Goal: Task Accomplishment & Management: Use online tool/utility

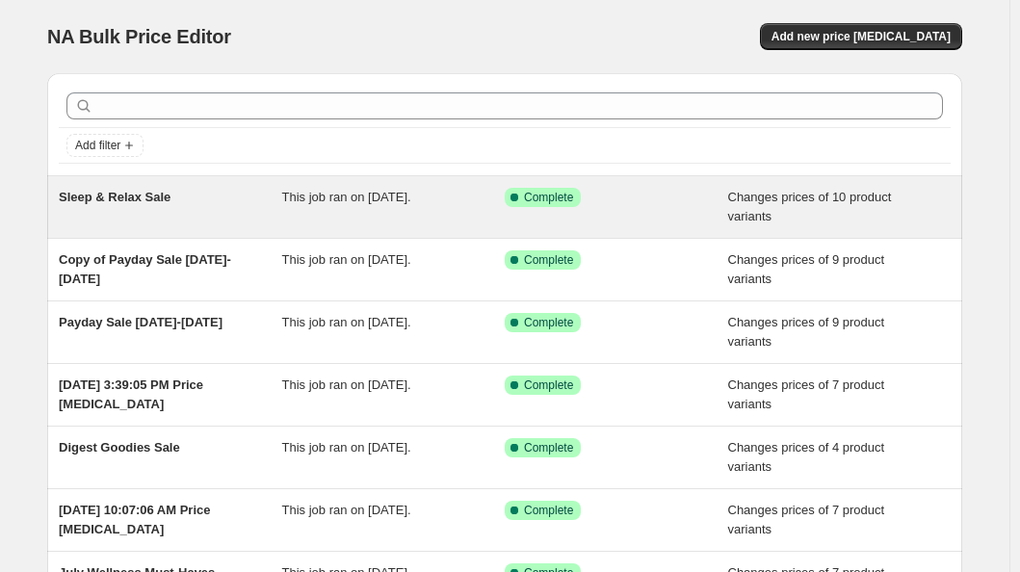
click at [411, 198] on span "This job ran on [DATE]." at bounding box center [346, 197] width 129 height 14
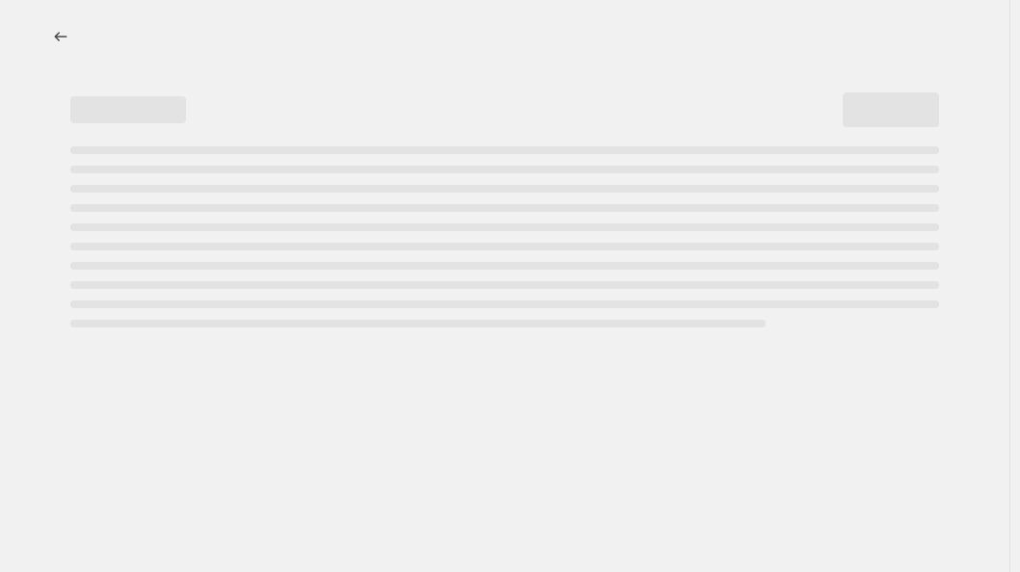
select select "collection"
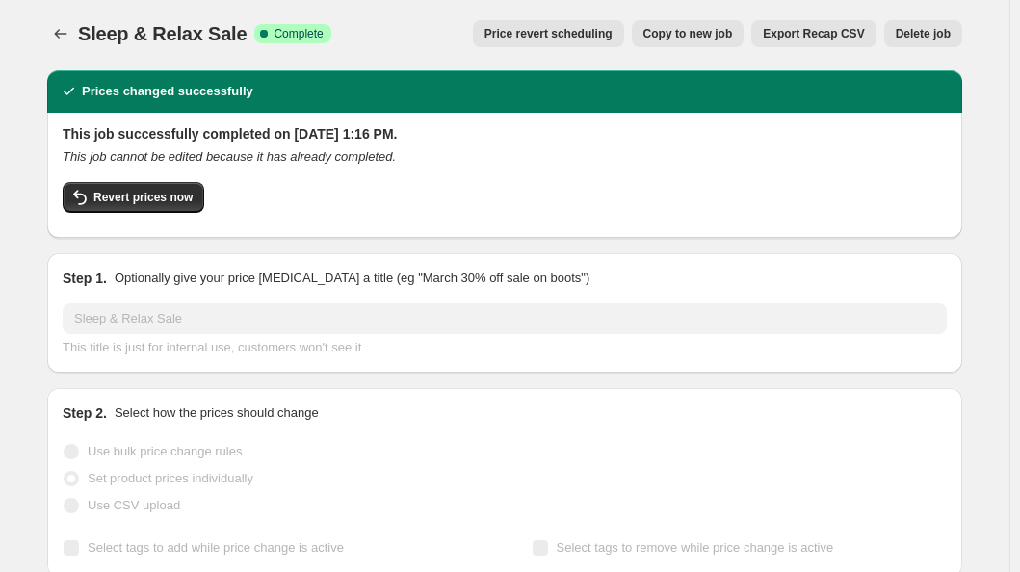
scroll to position [3, 0]
click at [686, 43] on button "Copy to new job" at bounding box center [688, 33] width 113 height 27
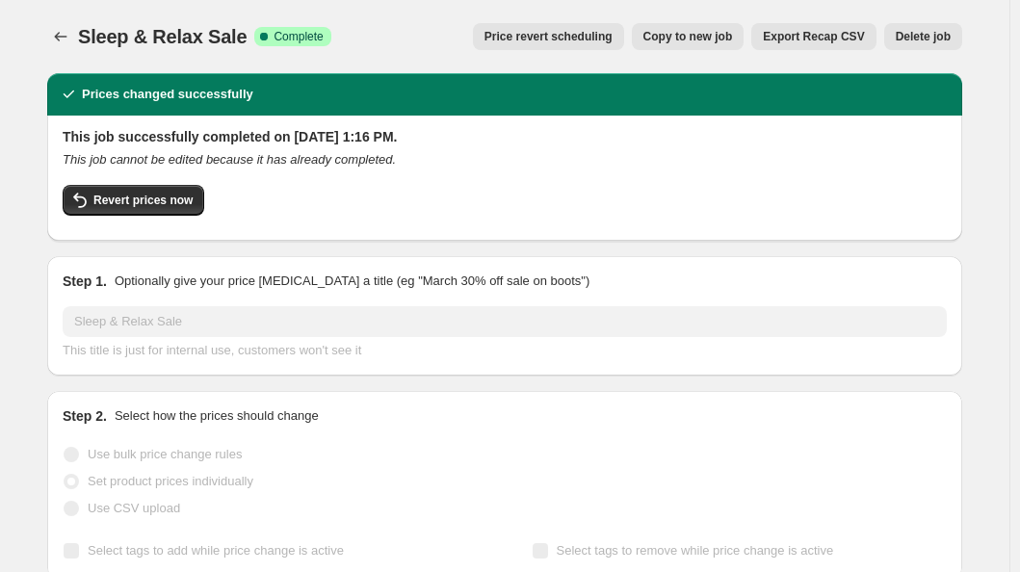
select select "collection"
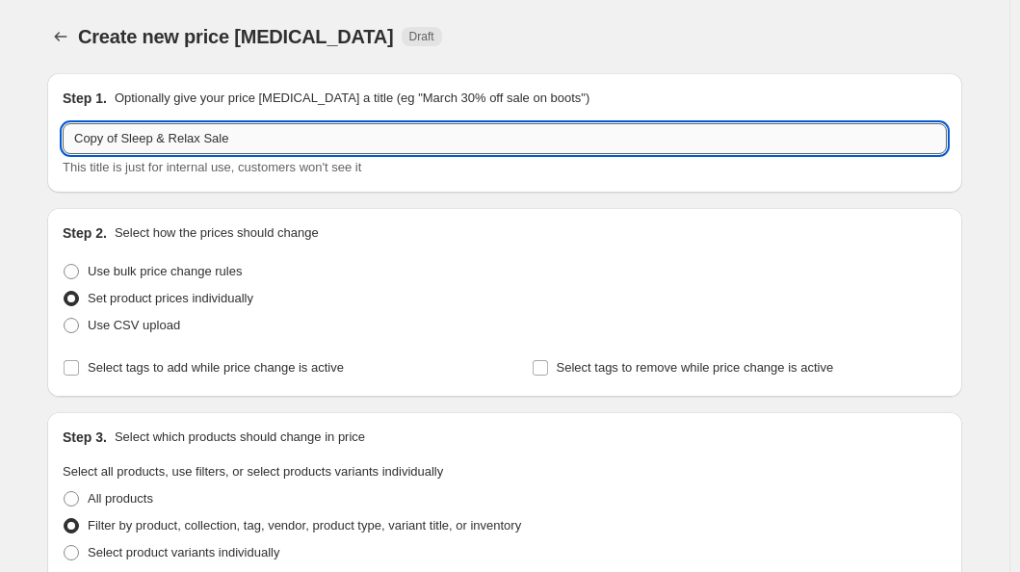
click at [205, 136] on input "Copy of Sleep & Relax Sale" at bounding box center [505, 138] width 884 height 31
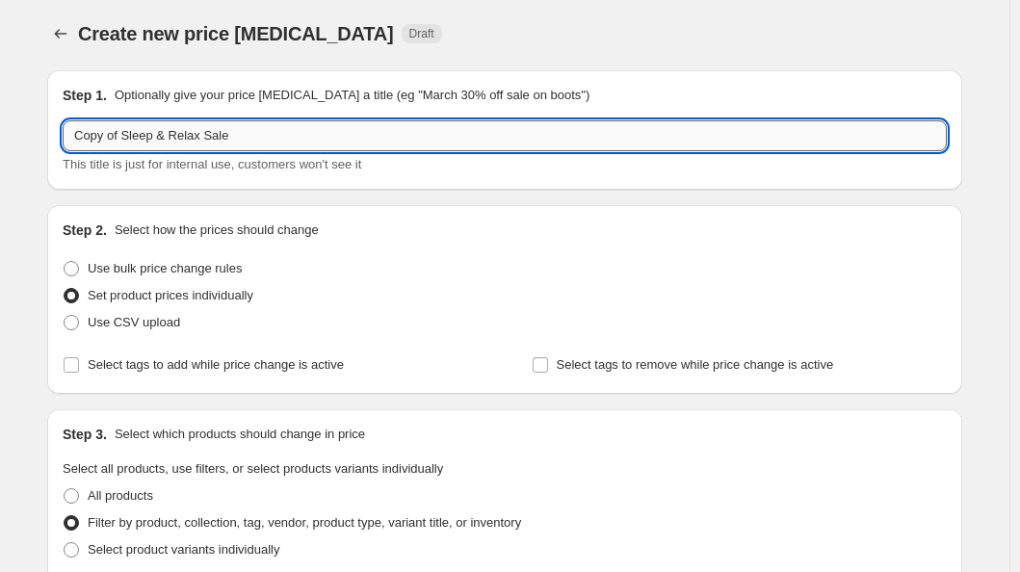
scroll to position [3, 0]
click at [205, 135] on input "Copy of Sleep & Relax Sale" at bounding box center [505, 135] width 884 height 31
type input "Love Goodies Sale"
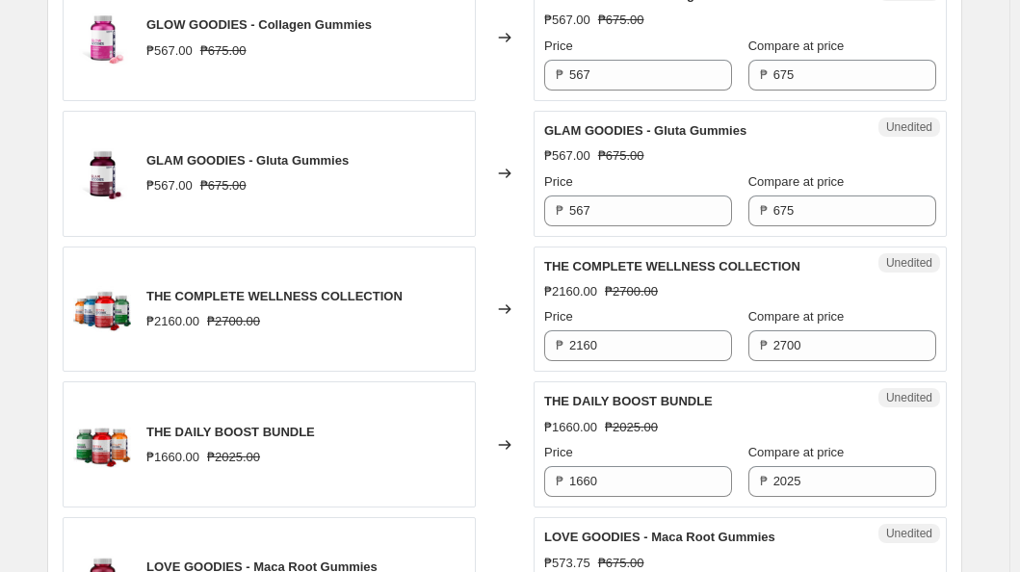
scroll to position [2002, 0]
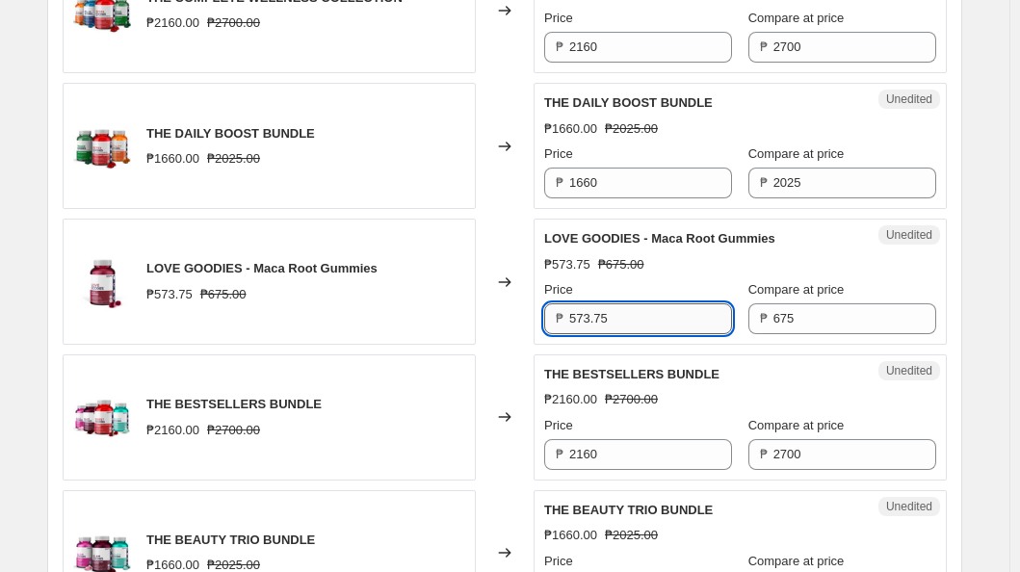
click at [625, 334] on input "573.75" at bounding box center [650, 318] width 163 height 31
type input "553.50"
click at [481, 303] on div "Changed to" at bounding box center [505, 282] width 58 height 126
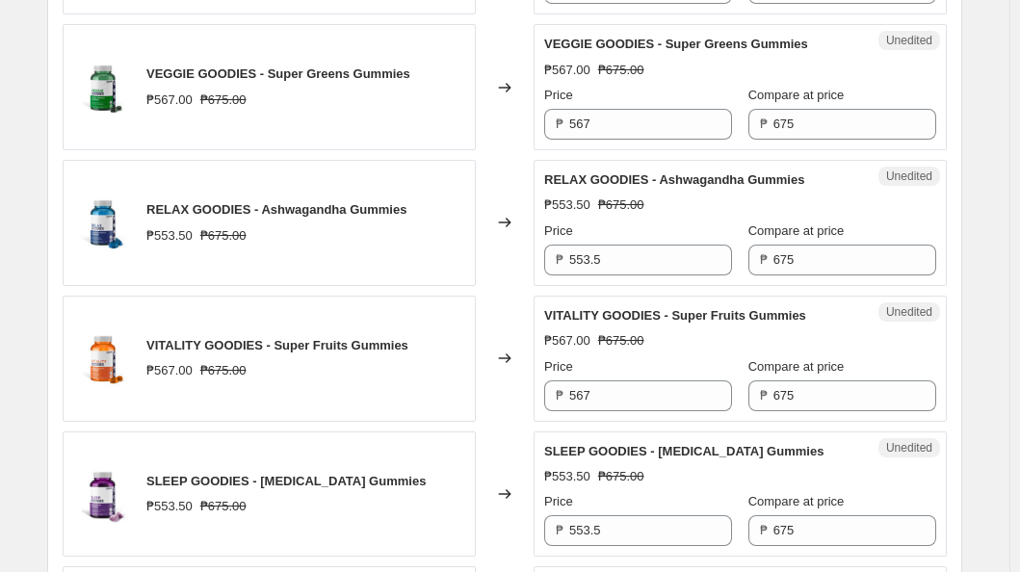
scroll to position [983, 0]
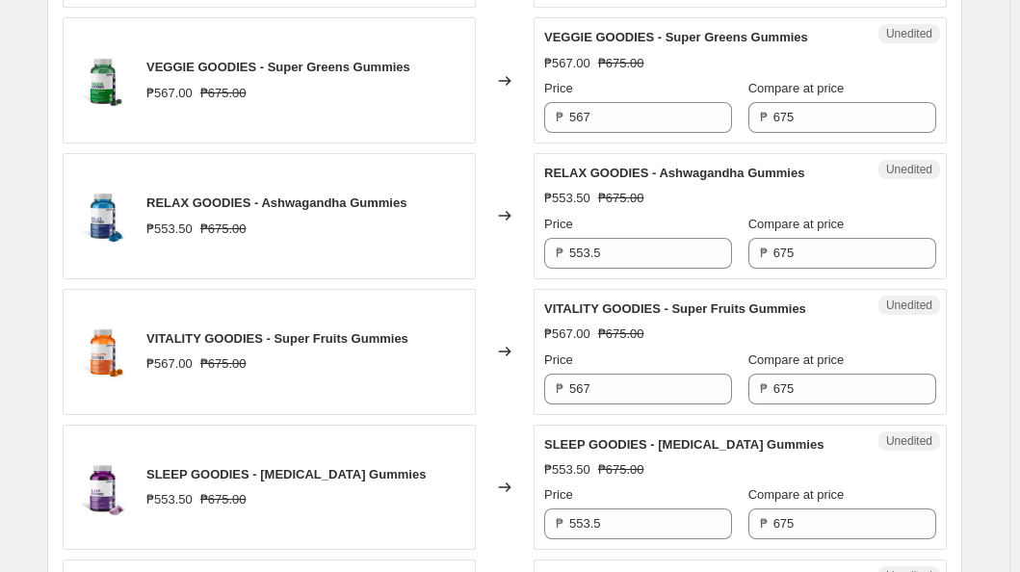
click at [638, 279] on div "Unedited RELAX GOODIES - Ashwagandha Gummies ₱553.50 ₱675.00 Price ₱ 553.5 Comp…" at bounding box center [740, 216] width 413 height 126
click at [637, 269] on input "553.5" at bounding box center [650, 253] width 163 height 31
click at [616, 262] on input "553.5" at bounding box center [650, 253] width 163 height 31
type input "573.75"
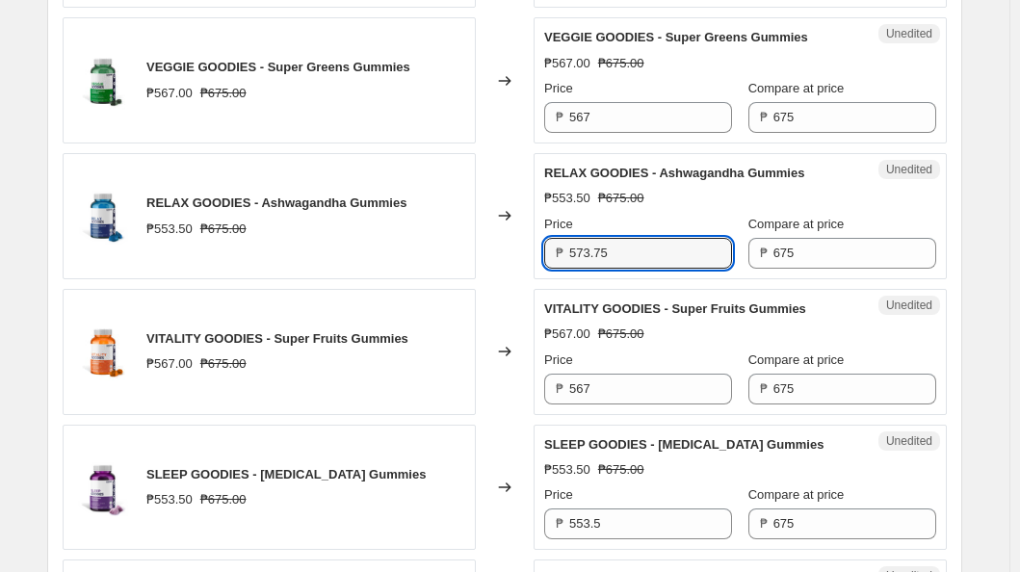
click at [940, 220] on div "Unedited RELAX GOODIES - Ashwagandha Gummies ₱553.50 ₱675.00 Price ₱ 573.75 Com…" at bounding box center [740, 216] width 413 height 126
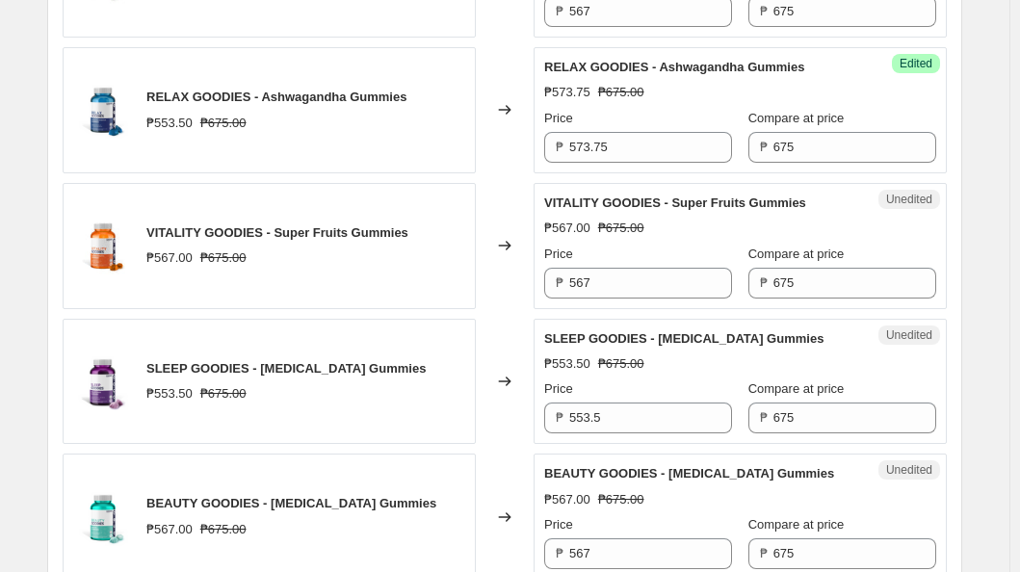
scroll to position [1113, 0]
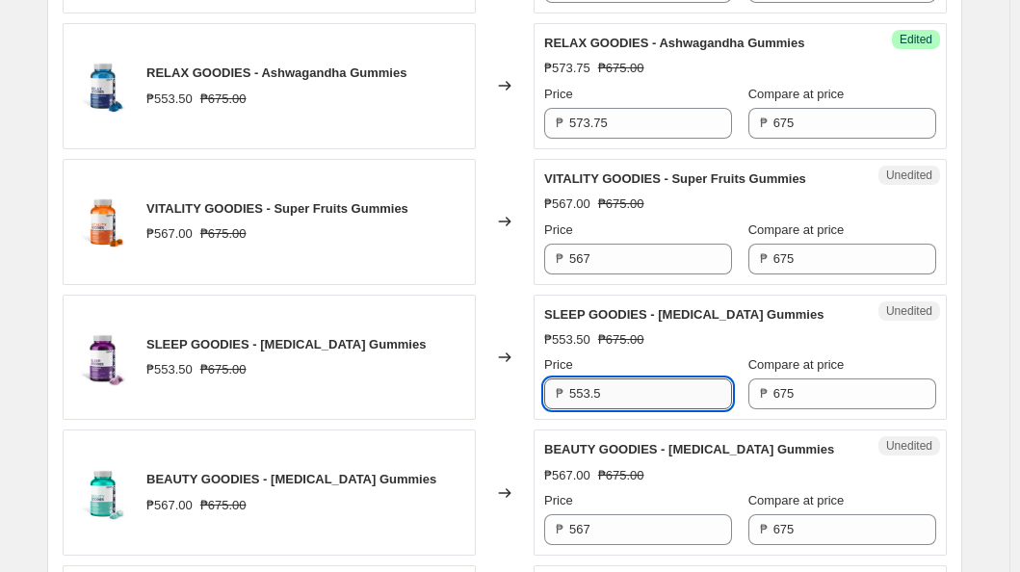
click at [644, 409] on input "553.5" at bounding box center [650, 394] width 163 height 31
click at [618, 399] on input "553.5" at bounding box center [650, 394] width 163 height 31
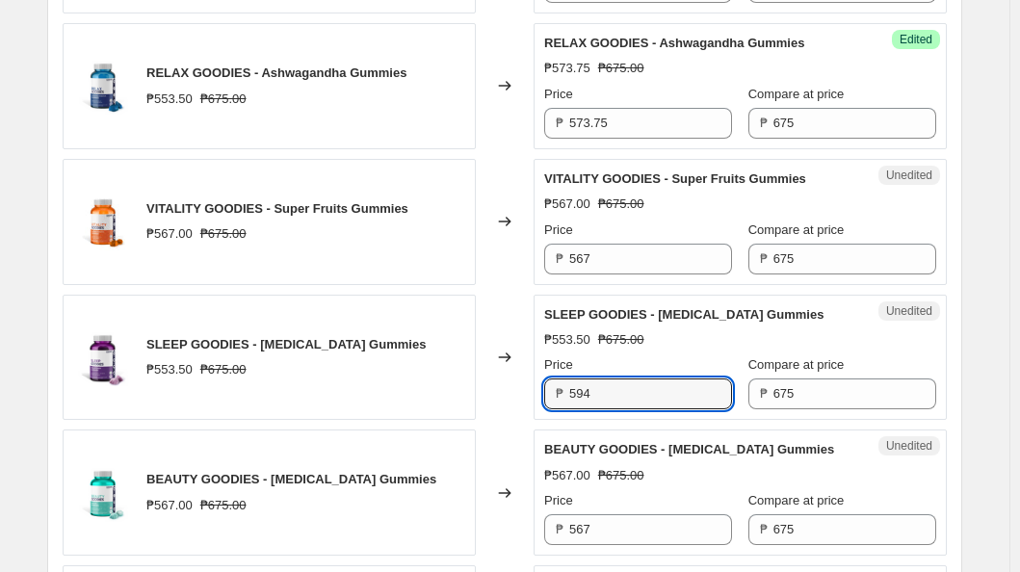
type input "594"
click at [519, 406] on div "Changed to" at bounding box center [505, 358] width 58 height 126
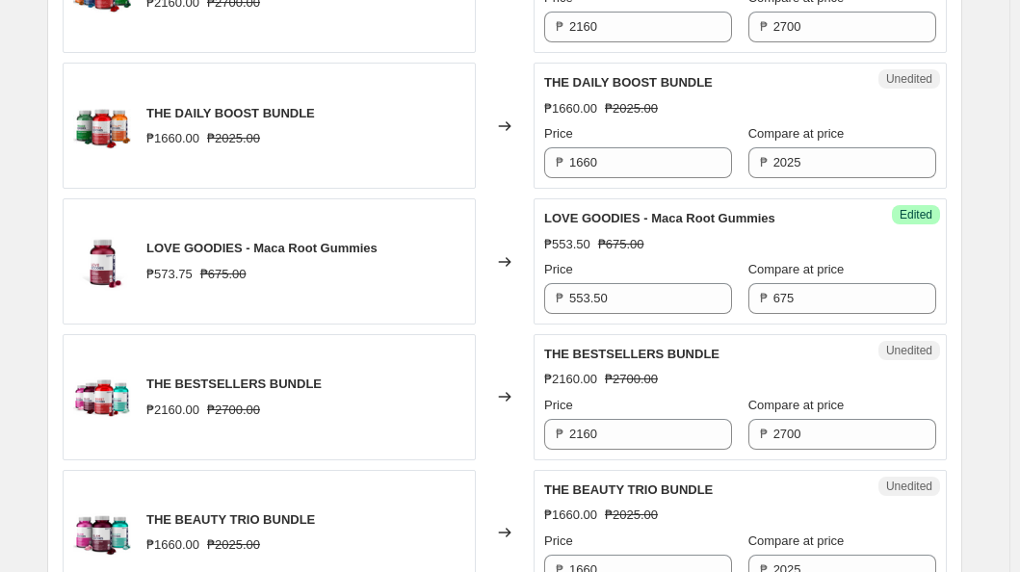
scroll to position [783, 0]
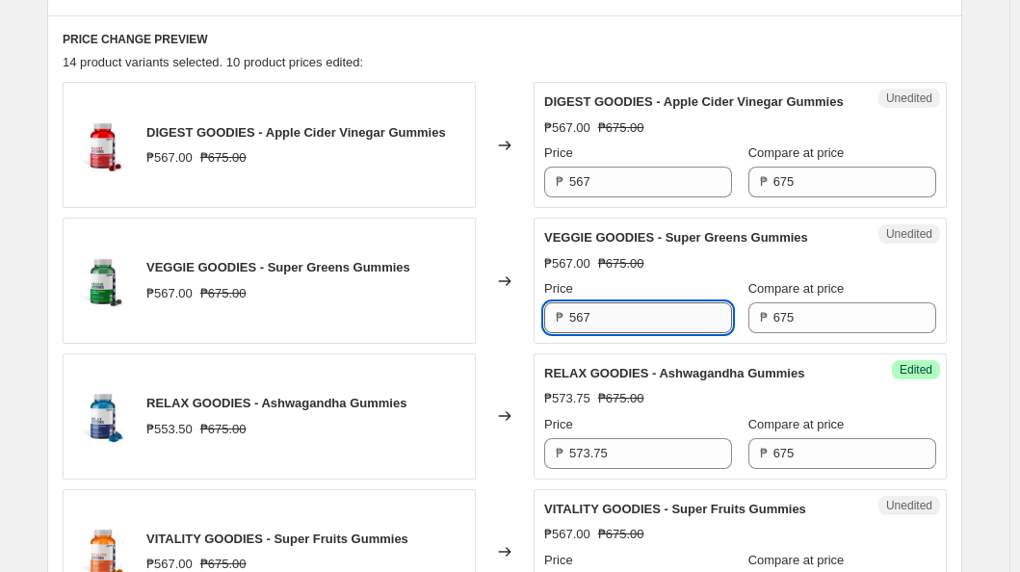
click at [619, 333] on input "567" at bounding box center [650, 317] width 163 height 31
type input "573.75"
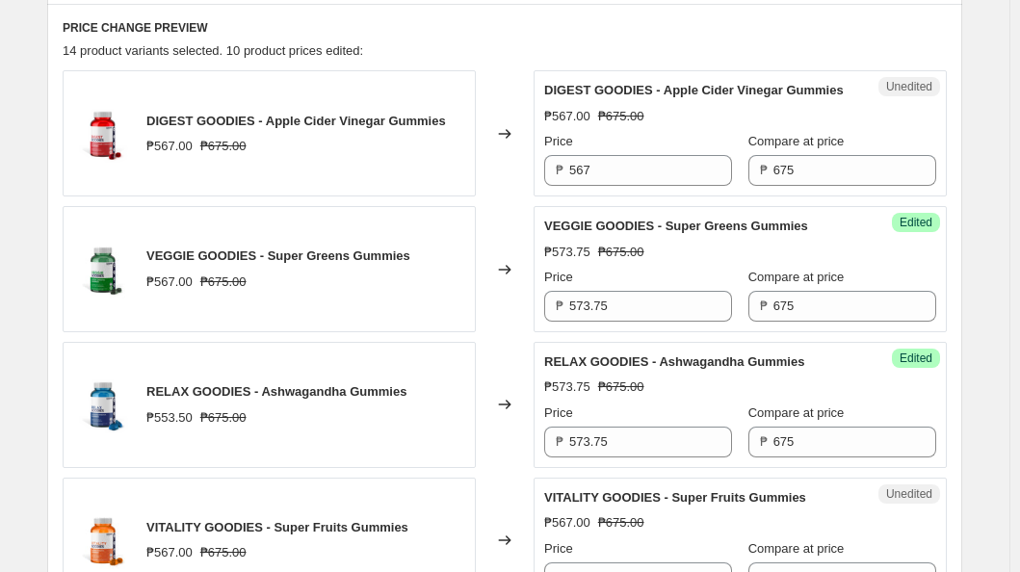
scroll to position [807, 0]
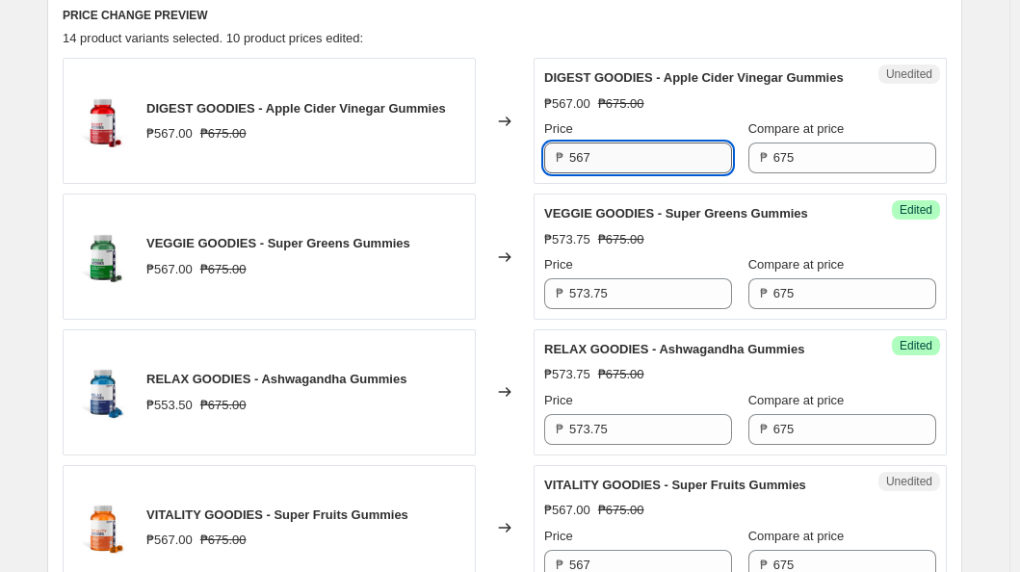
click at [636, 173] on input "567" at bounding box center [650, 158] width 163 height 31
type input "594"
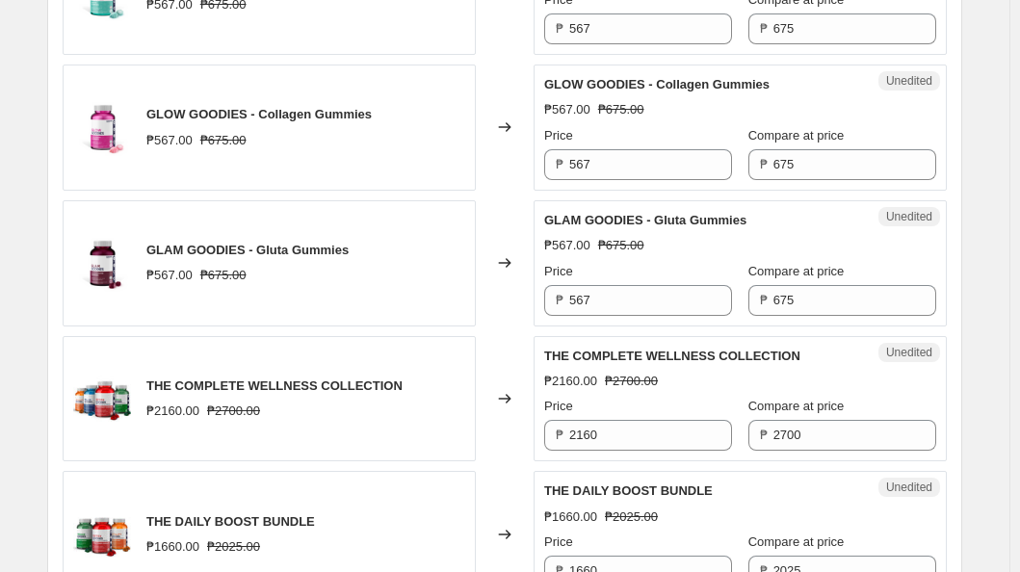
scroll to position [1306, 0]
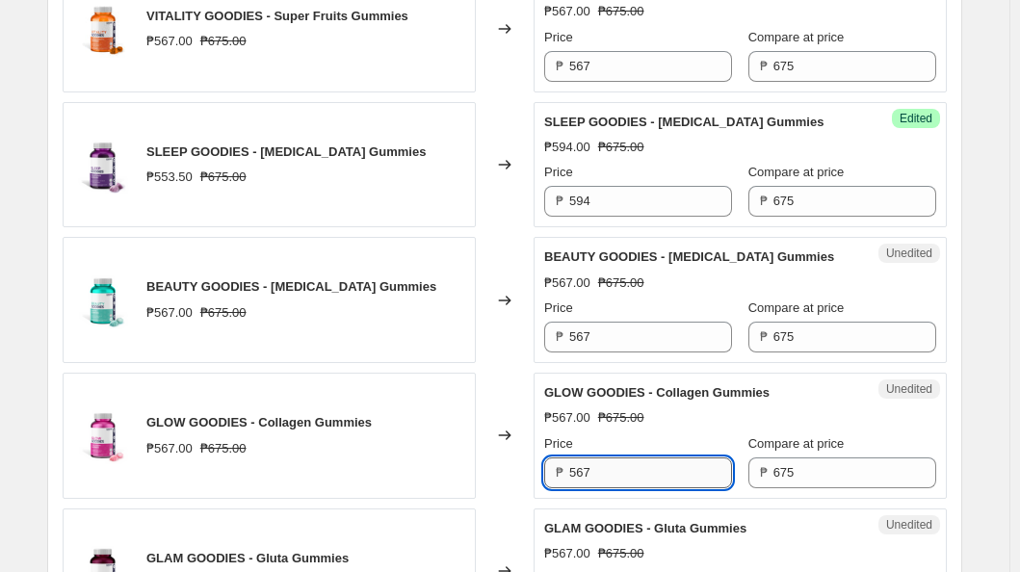
click at [643, 488] on input "567" at bounding box center [650, 472] width 163 height 31
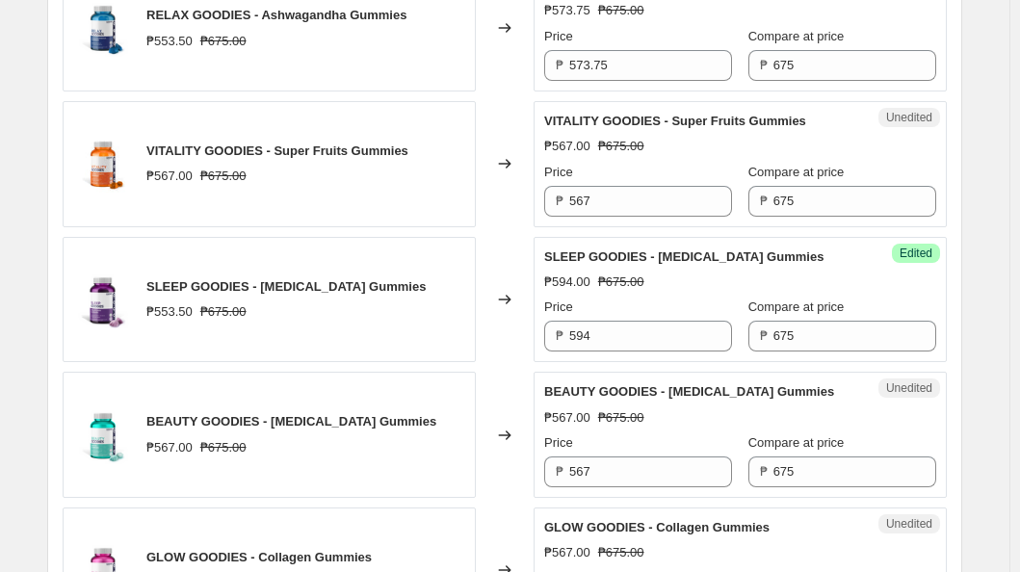
scroll to position [1440, 0]
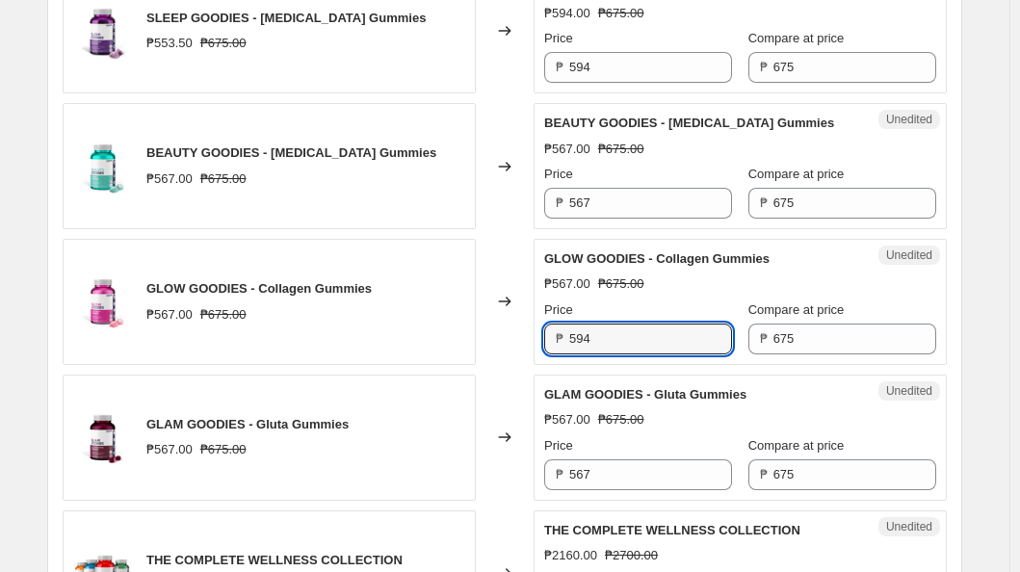
type input "594"
click at [918, 325] on div "Unedited GLOW GOODIES - Collagen Gummies ₱567.00 ₱675.00 Price ₱ 594 Compare at…" at bounding box center [740, 302] width 413 height 126
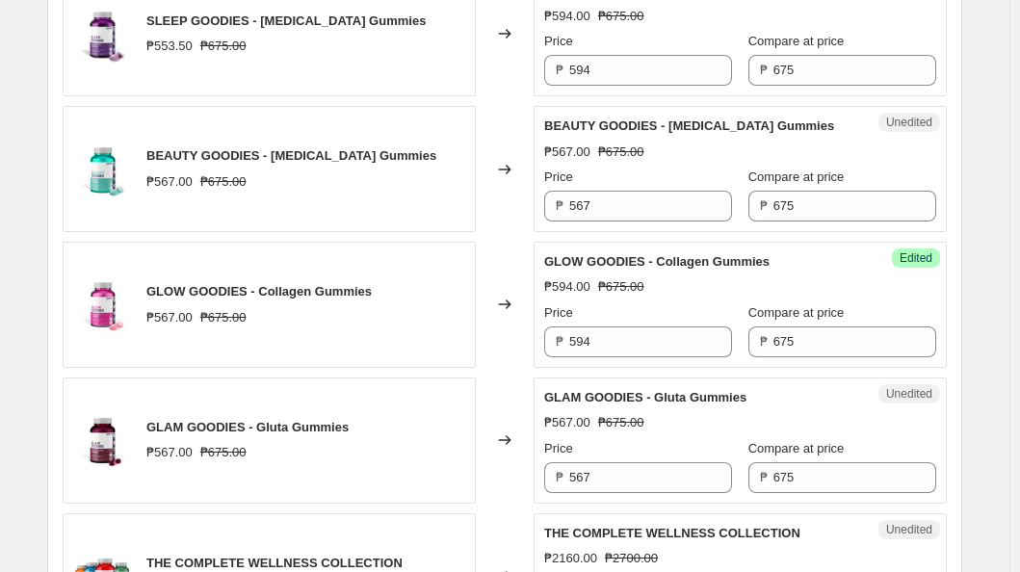
scroll to position [1436, 0]
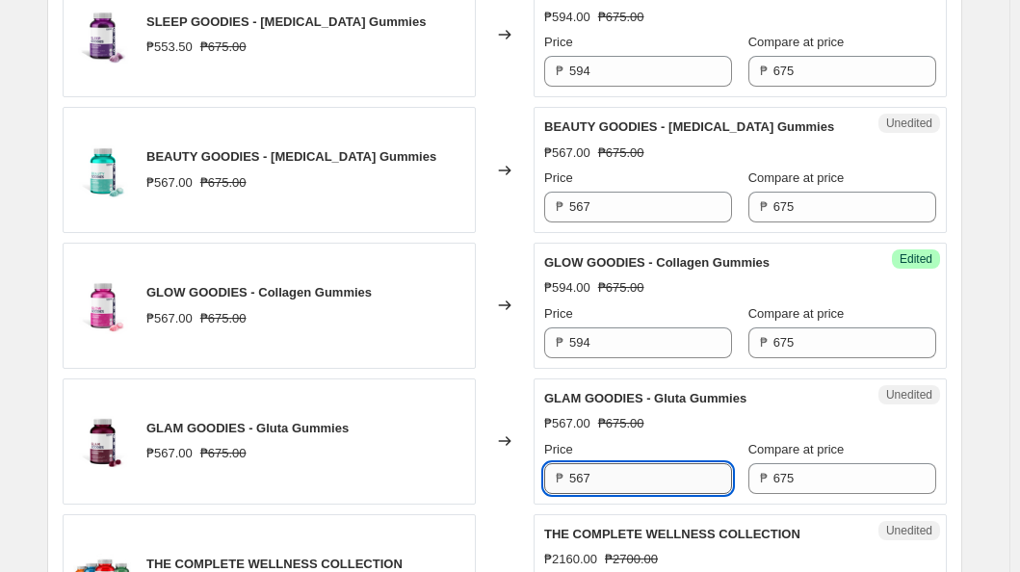
click at [612, 494] on input "567" at bounding box center [650, 478] width 163 height 31
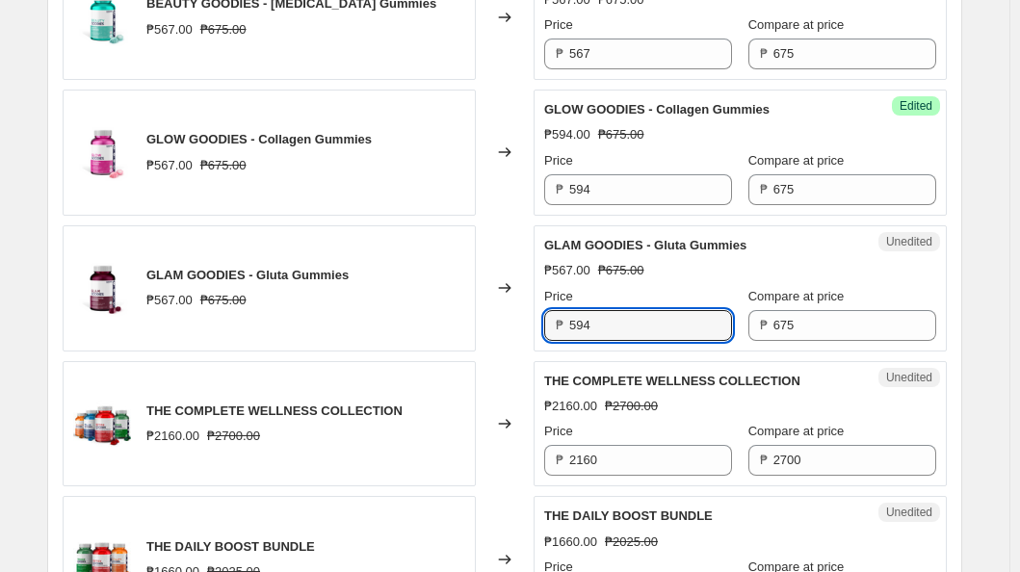
scroll to position [1591, 0]
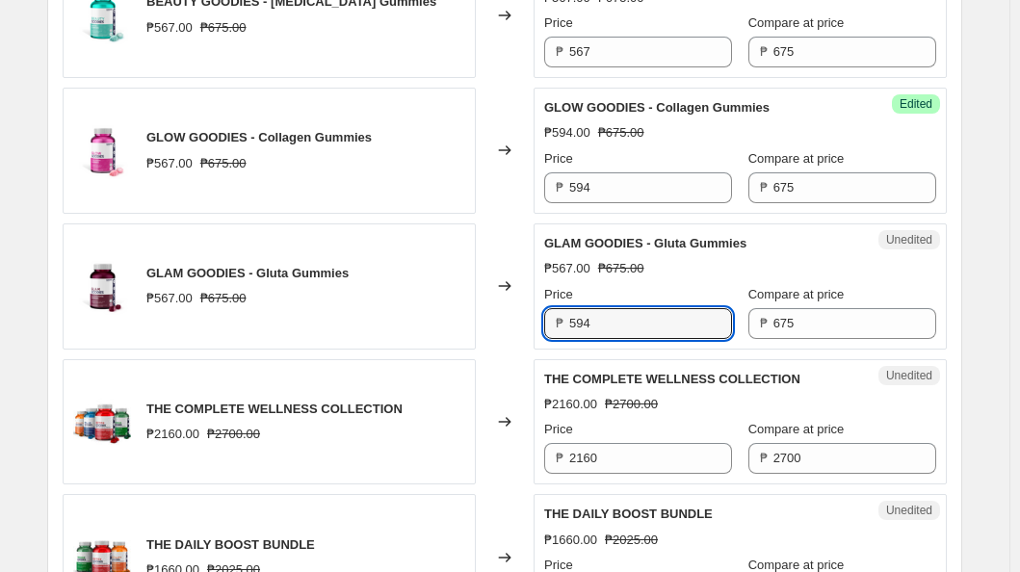
type input "594"
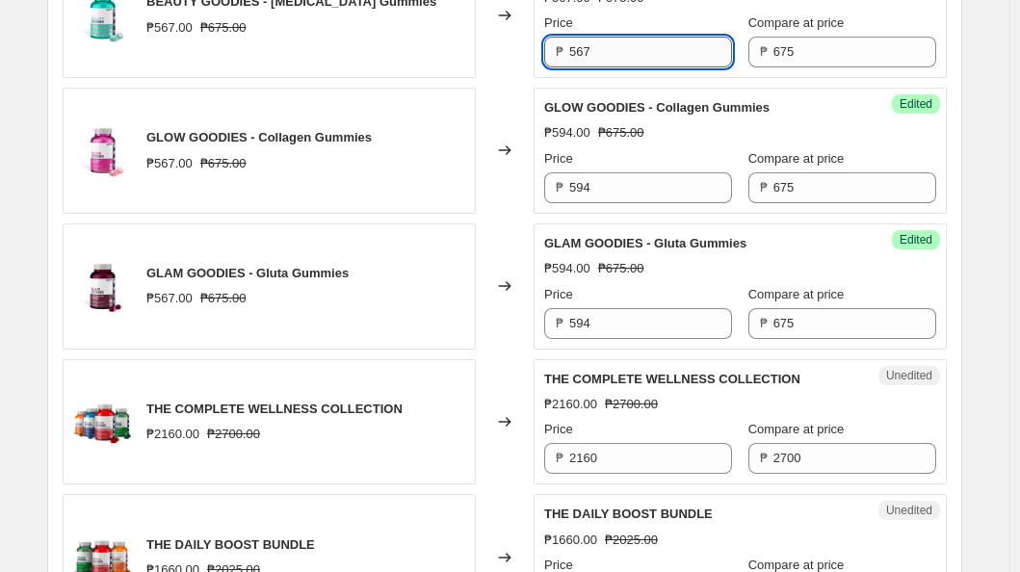
click at [601, 65] on input "567" at bounding box center [650, 52] width 163 height 31
type input "4"
type input "594"
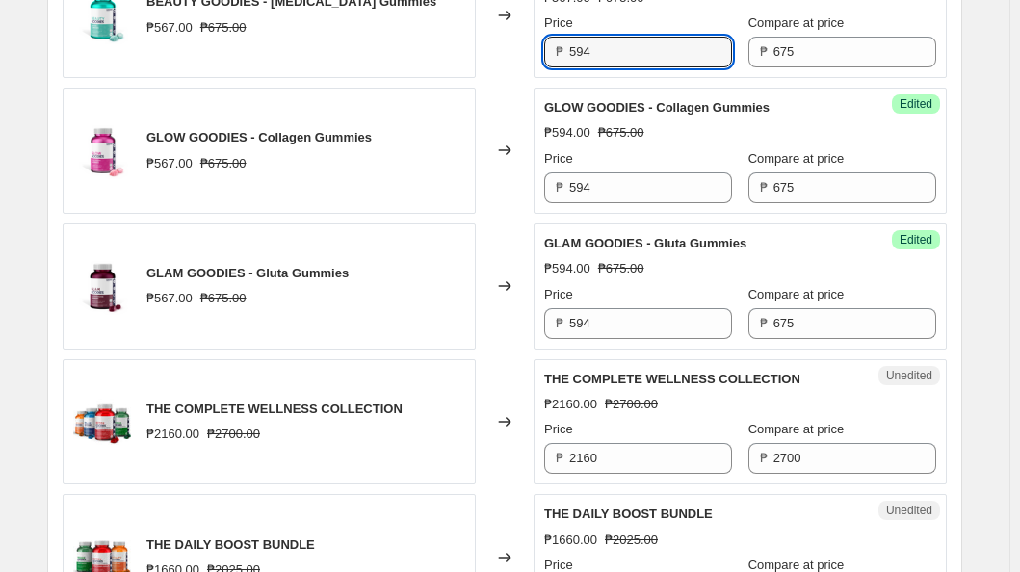
click at [452, 68] on div "BEAUTY GOODIES - [MEDICAL_DATA] Gummies ₱567.00 ₱675.00" at bounding box center [269, 15] width 413 height 126
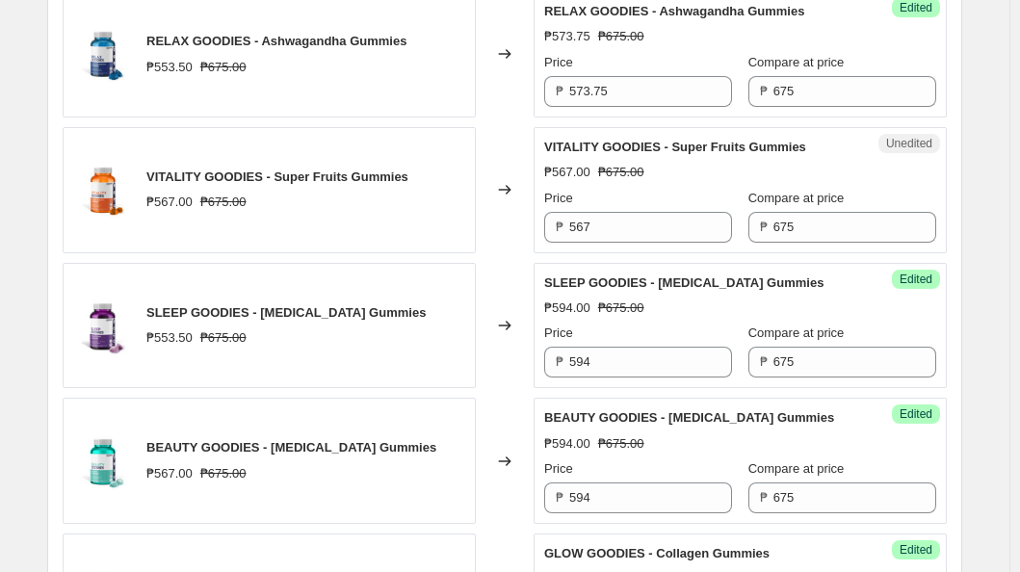
scroll to position [2002, 0]
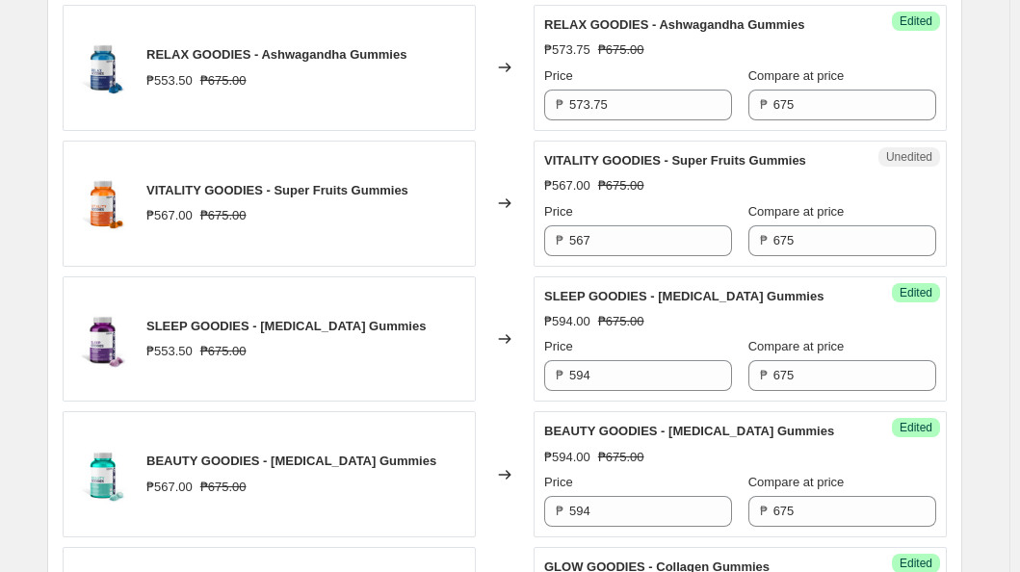
scroll to position [1130, 0]
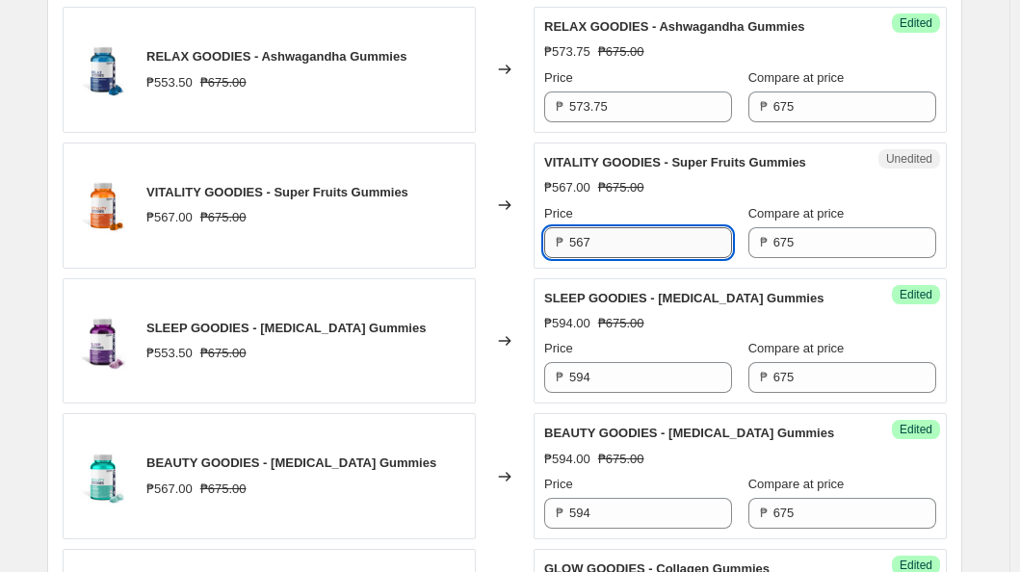
click at [715, 258] on input "567" at bounding box center [650, 242] width 163 height 31
type input "573.75"
click at [943, 258] on div "Unedited VITALITY GOODIES - Super Fruits Gummies ₱567.00 ₱675.00 Price ₱ 573.75…" at bounding box center [740, 206] width 413 height 126
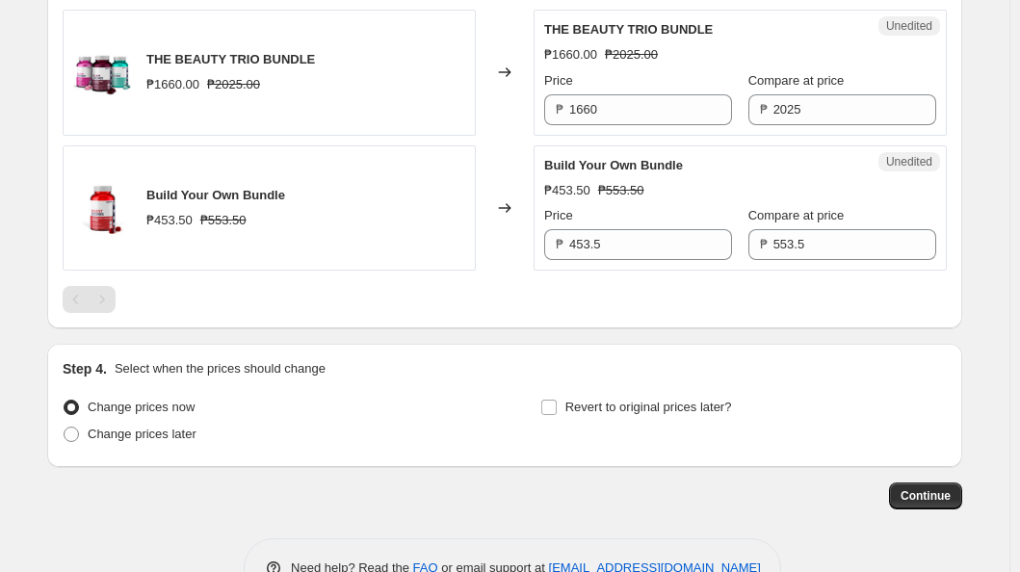
scroll to position [2553, 0]
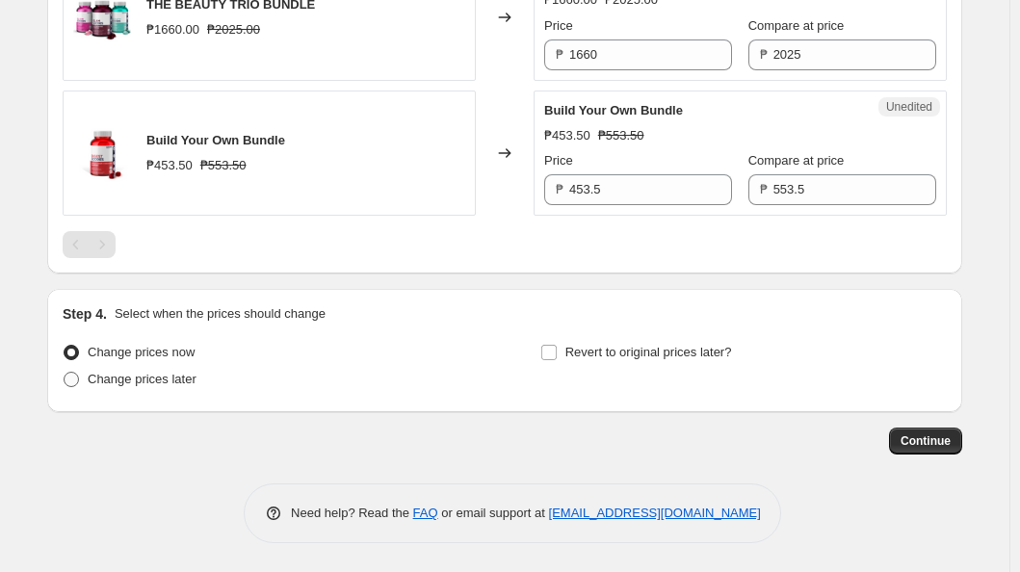
click at [196, 379] on span "Change prices later" at bounding box center [142, 379] width 109 height 14
click at [65, 373] on input "Change prices later" at bounding box center [64, 372] width 1 height 1
radio input "true"
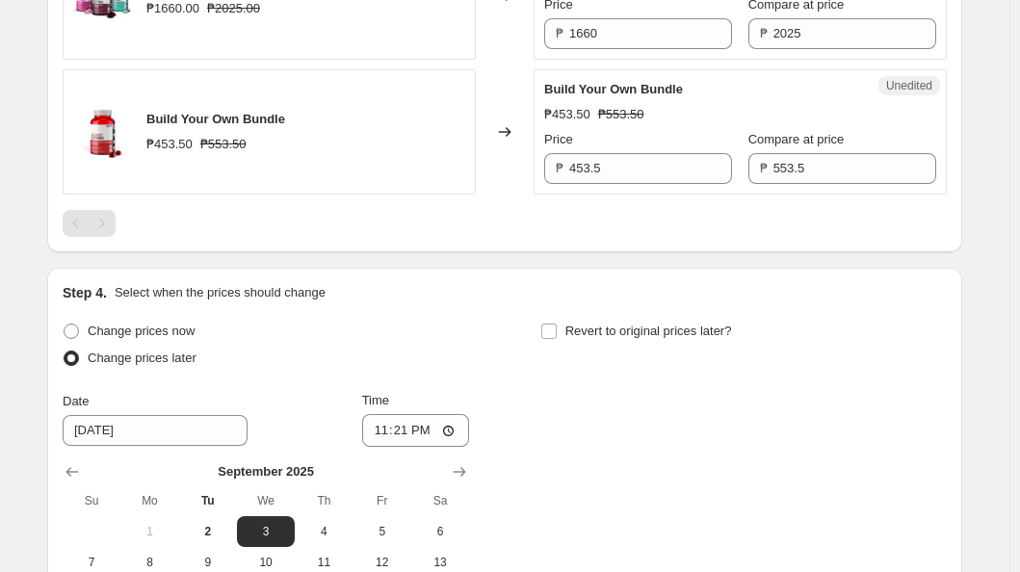
scroll to position [2692, 0]
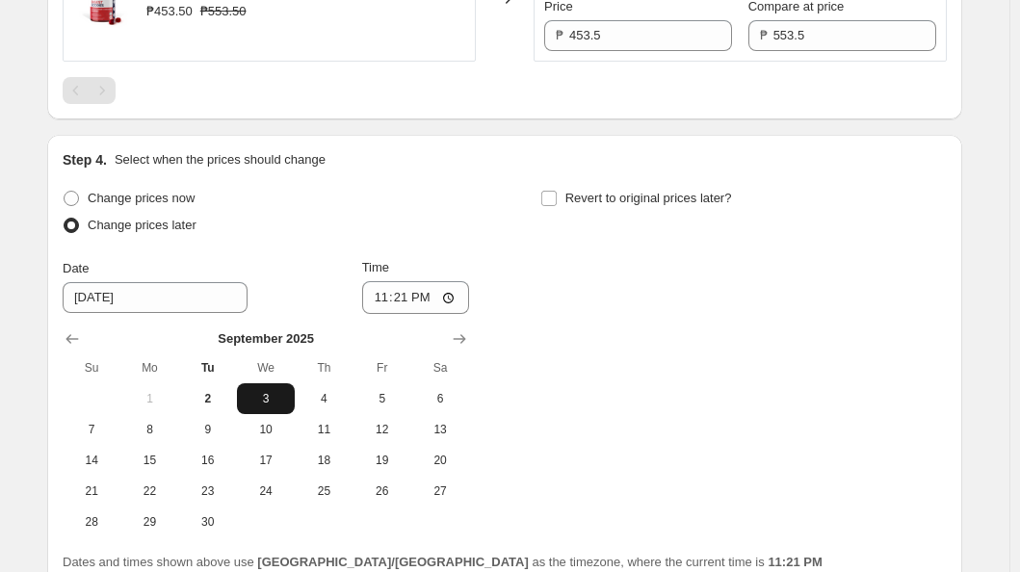
click at [272, 406] on span "3" at bounding box center [266, 398] width 42 height 15
click at [439, 311] on input "23:21" at bounding box center [416, 297] width 108 height 33
click at [448, 307] on input "23:21" at bounding box center [416, 297] width 108 height 33
click at [671, 384] on div "Change prices now Change prices later Date [DATE] Time 12:00 [DATE] Su Mo Tu We…" at bounding box center [505, 361] width 884 height 353
click at [414, 314] on input "12:00" at bounding box center [416, 297] width 108 height 33
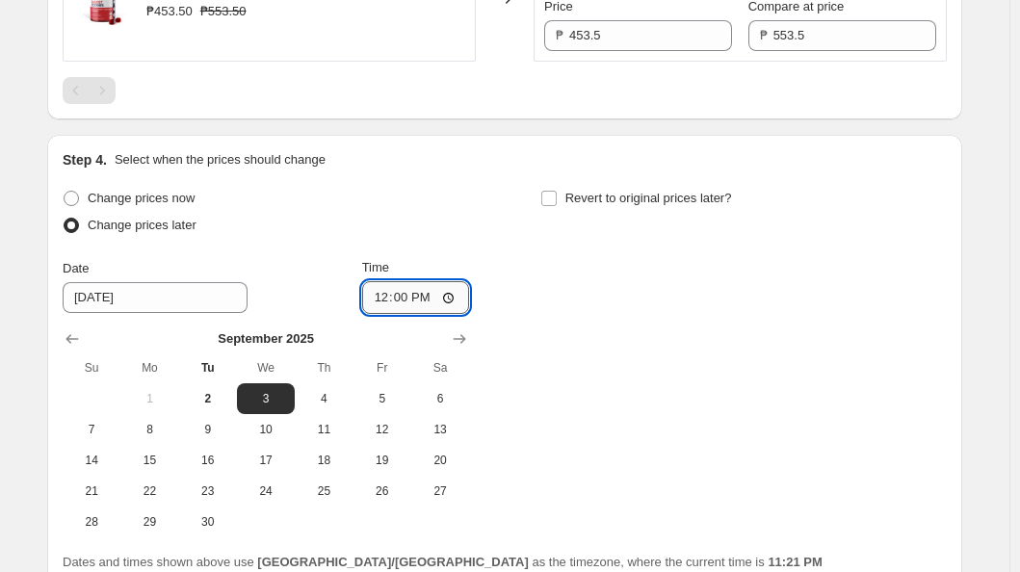
click at [425, 310] on input "12:00" at bounding box center [416, 297] width 108 height 33
type input "00:00"
click at [640, 345] on div "Change prices now Change prices later Date [DATE] Time 00:00 [DATE] Su Mo Tu We…" at bounding box center [505, 361] width 884 height 353
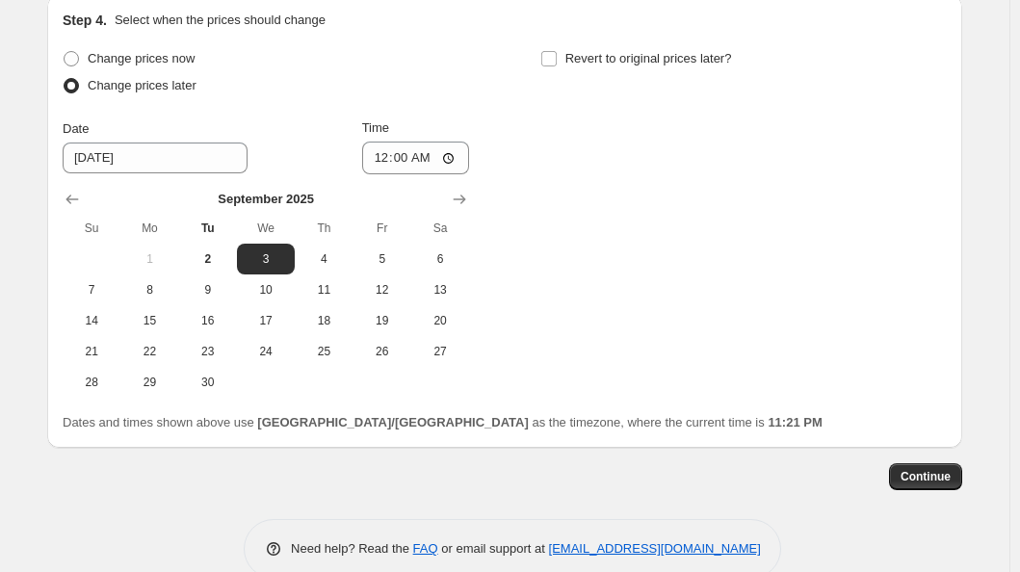
scroll to position [2883, 0]
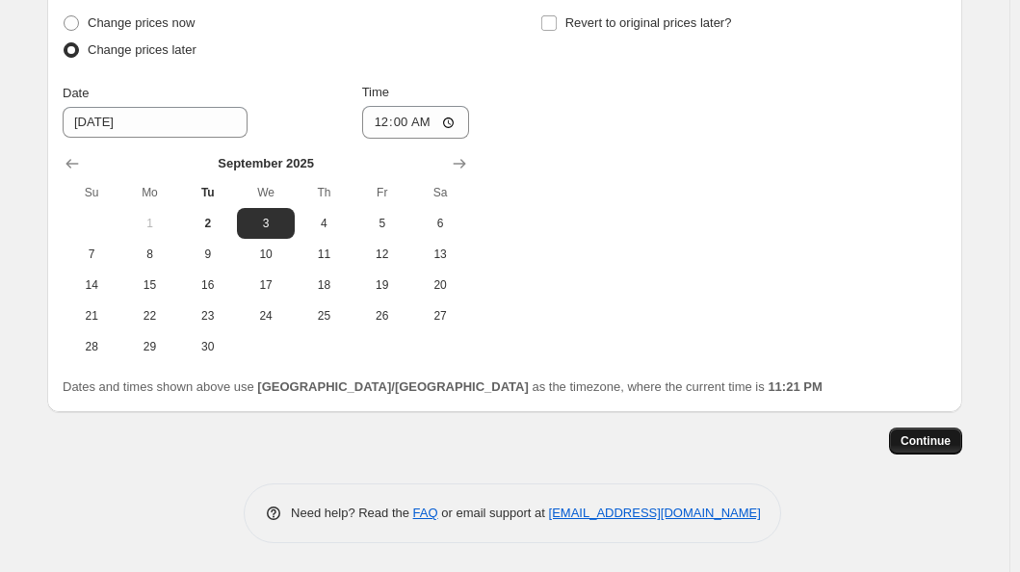
click at [931, 429] on button "Continue" at bounding box center [925, 441] width 73 height 27
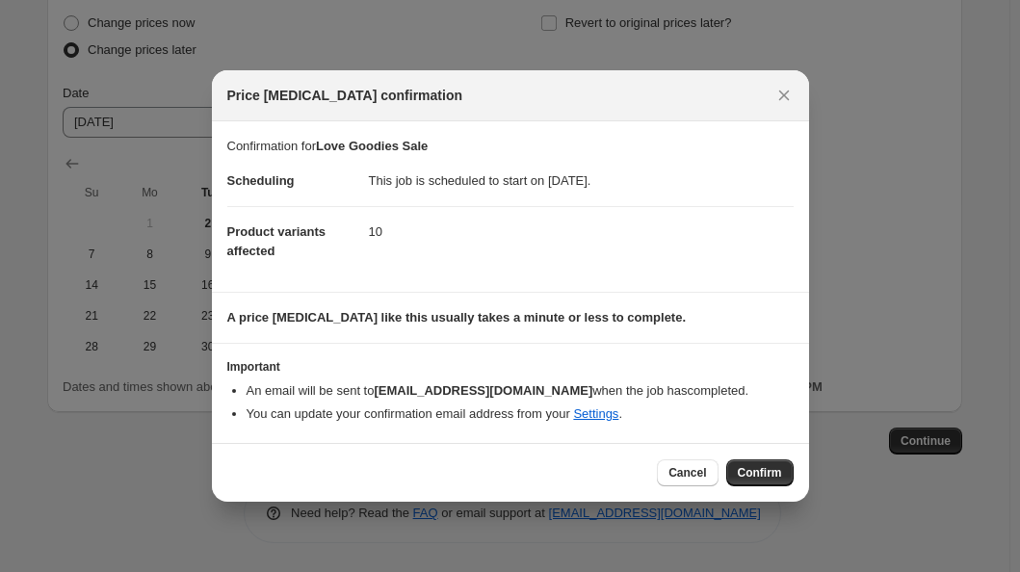
click at [764, 478] on span "Confirm" at bounding box center [760, 472] width 44 height 15
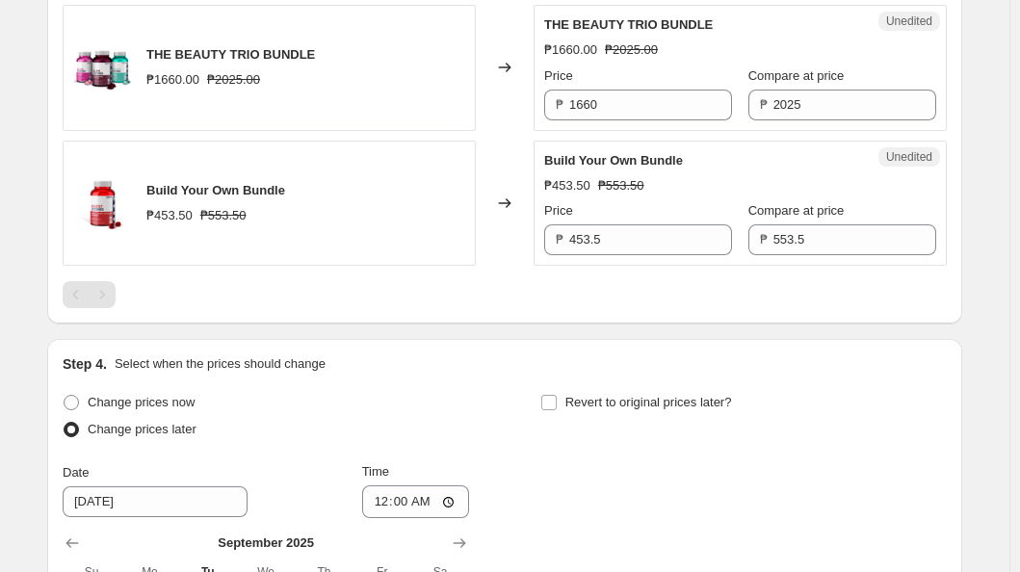
scroll to position [2982, 0]
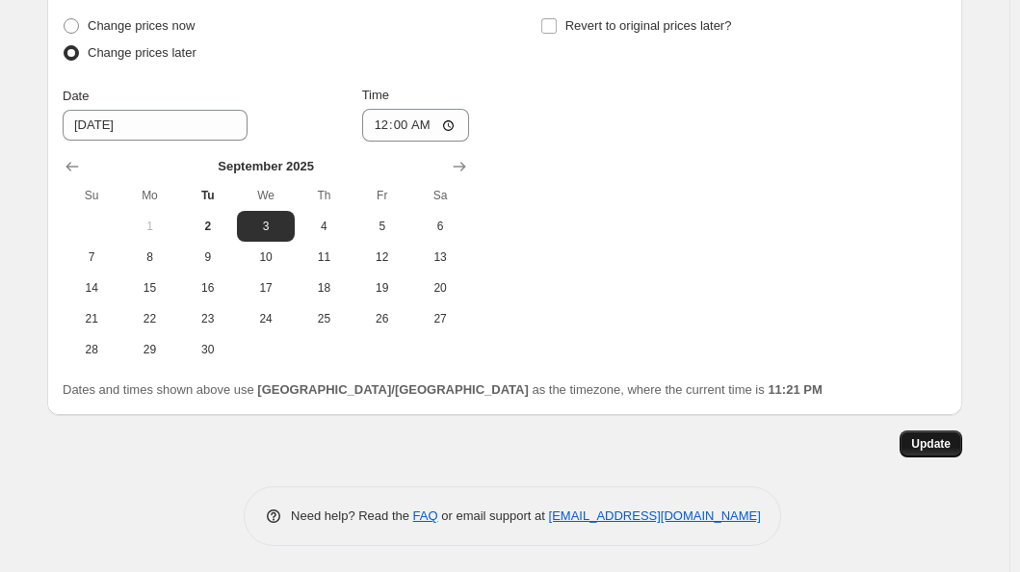
click at [937, 452] on span "Update" at bounding box center [930, 443] width 39 height 15
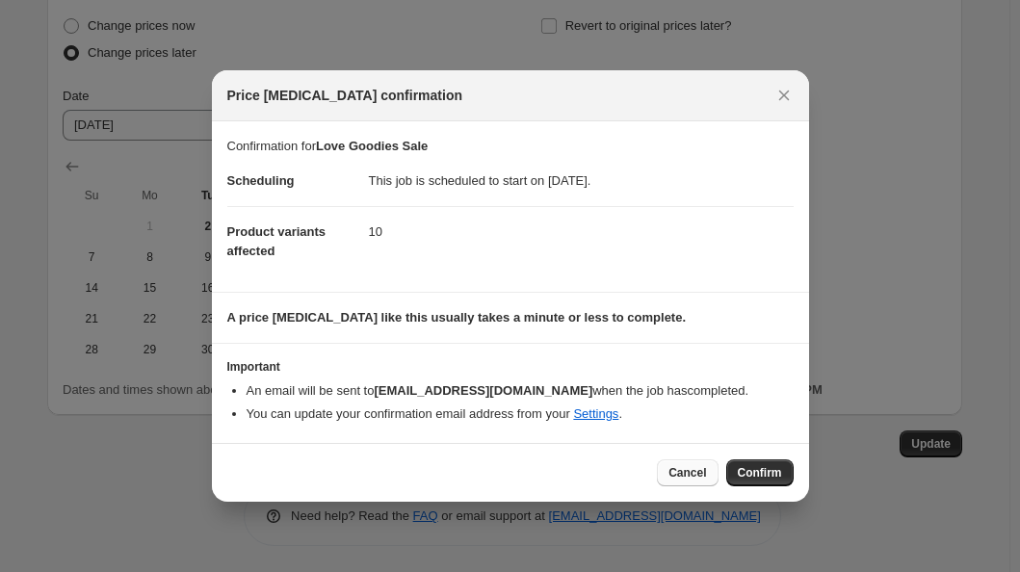
click at [668, 470] on span "Cancel" at bounding box center [687, 472] width 38 height 15
